Goal: Transaction & Acquisition: Book appointment/travel/reservation

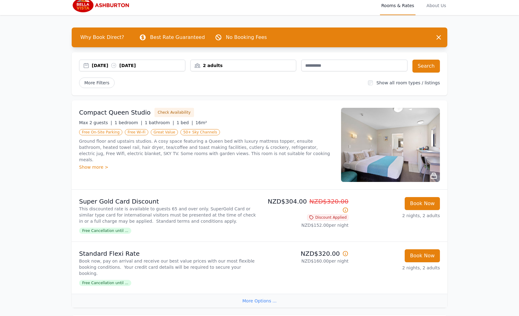
scroll to position [4, 0]
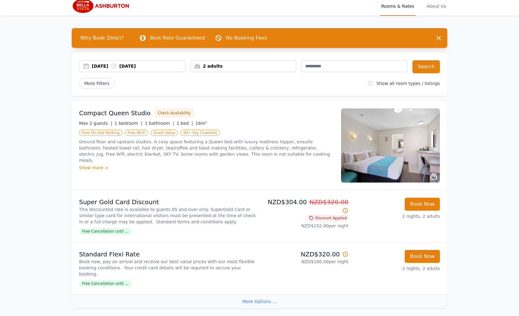
click at [220, 67] on div "2 adults" at bounding box center [244, 66] width 106 height 6
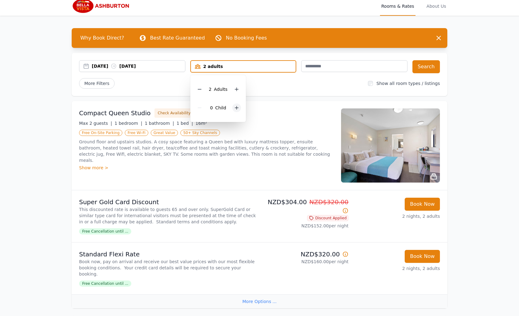
click at [236, 108] on icon at bounding box center [236, 107] width 5 height 5
click at [325, 78] on div "More Filters" at bounding box center [221, 83] width 284 height 10
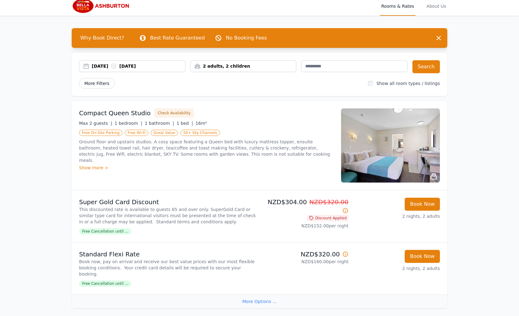
drag, startPoint x: 120, startPoint y: 85, endPoint x: 107, endPoint y: 86, distance: 12.4
click at [118, 85] on div "More Filters" at bounding box center [221, 83] width 284 height 10
click at [107, 86] on span "More Filters" at bounding box center [97, 83] width 36 height 10
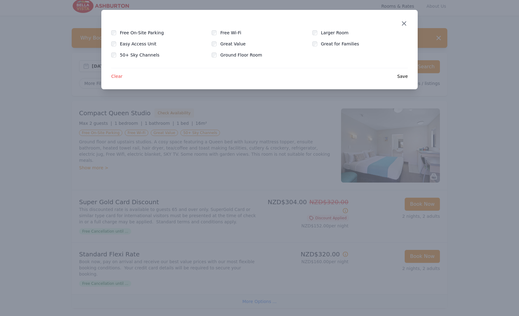
click at [402, 23] on icon "button" at bounding box center [403, 23] width 7 height 7
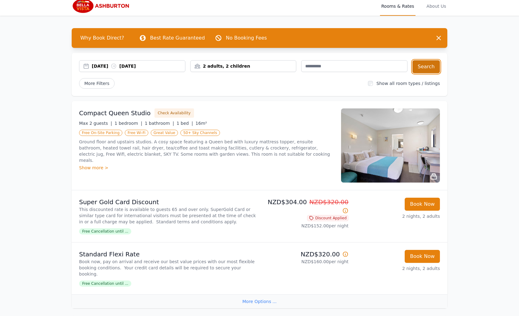
click at [421, 65] on button "Search" at bounding box center [425, 66] width 27 height 13
